Goal: Transaction & Acquisition: Purchase product/service

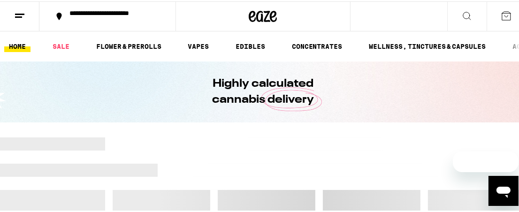
click at [94, 19] on div "**********" at bounding box center [112, 14] width 95 height 13
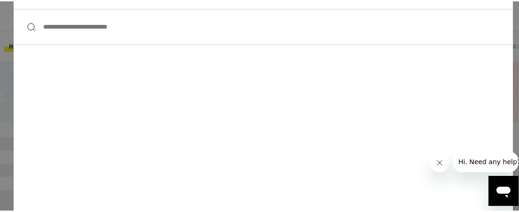
click at [81, 25] on input "**********" at bounding box center [263, 26] width 499 height 36
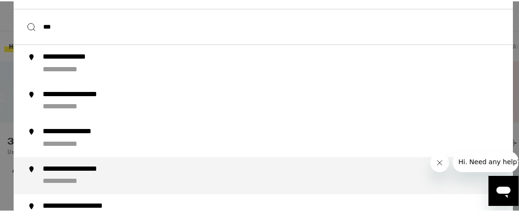
click at [87, 169] on div "**********" at bounding box center [88, 168] width 92 height 10
type input "**********"
